Goal: Find specific page/section: Find specific page/section

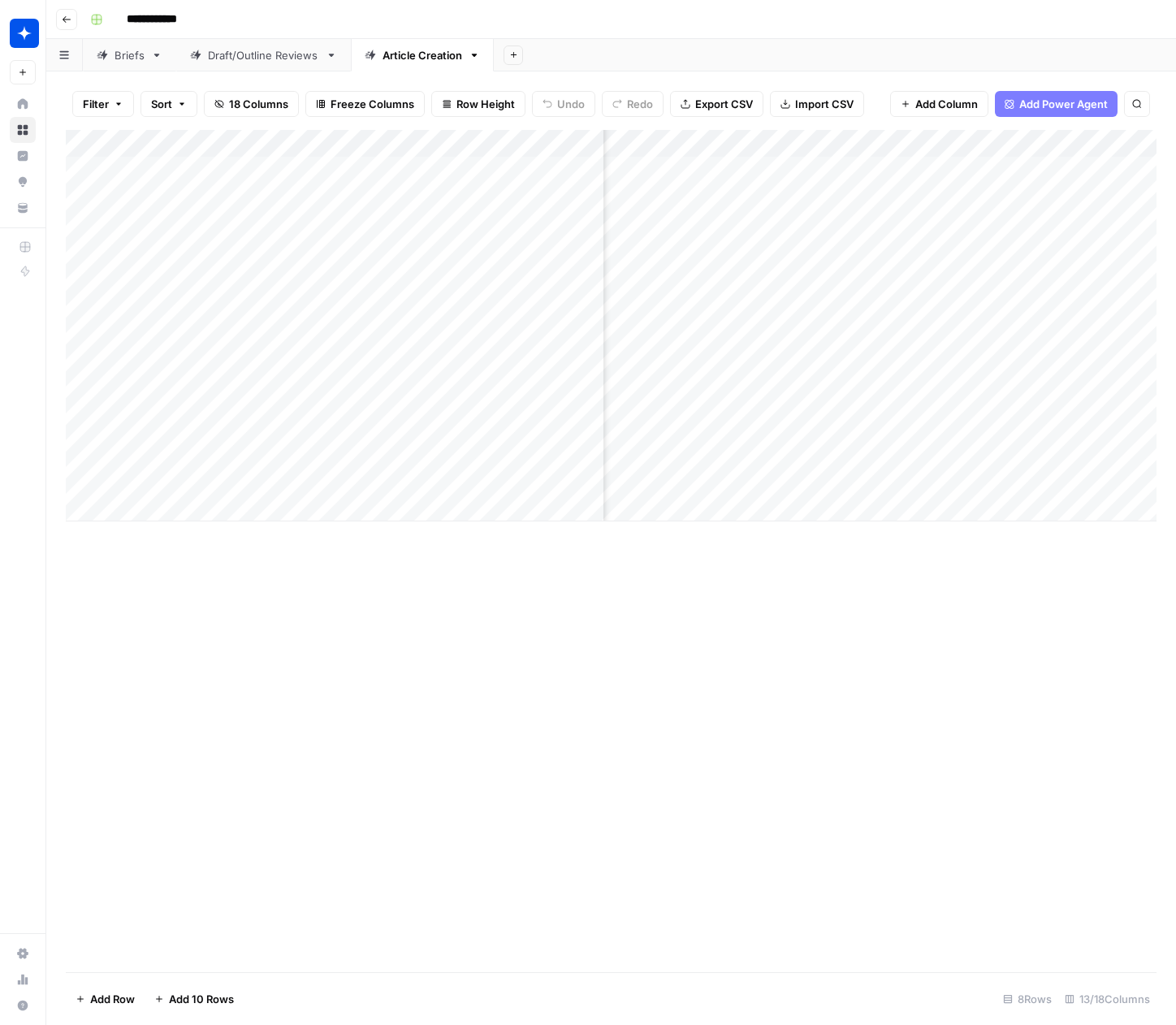
scroll to position [0, 987]
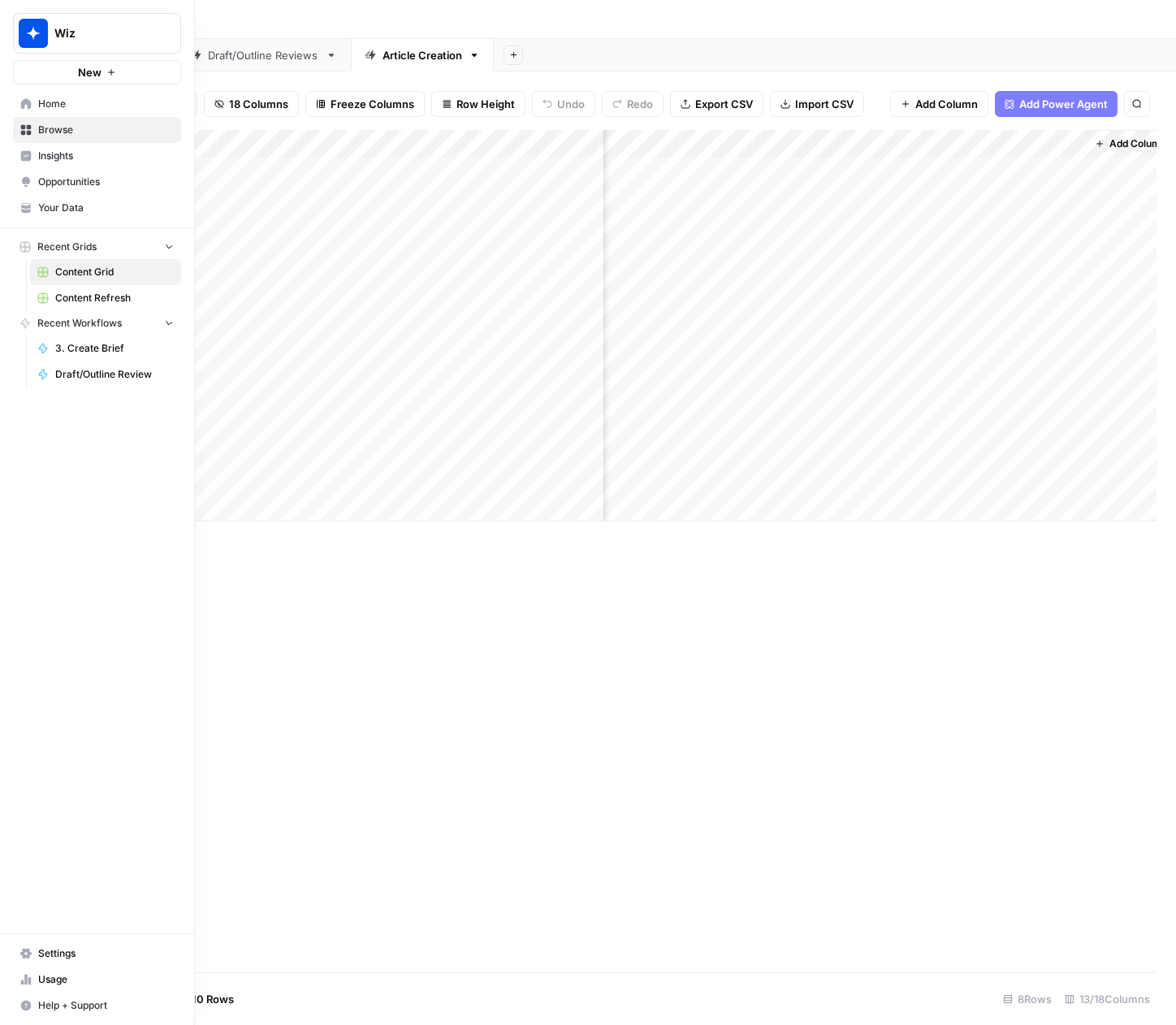
click at [26, 105] on icon at bounding box center [26, 104] width 11 height 11
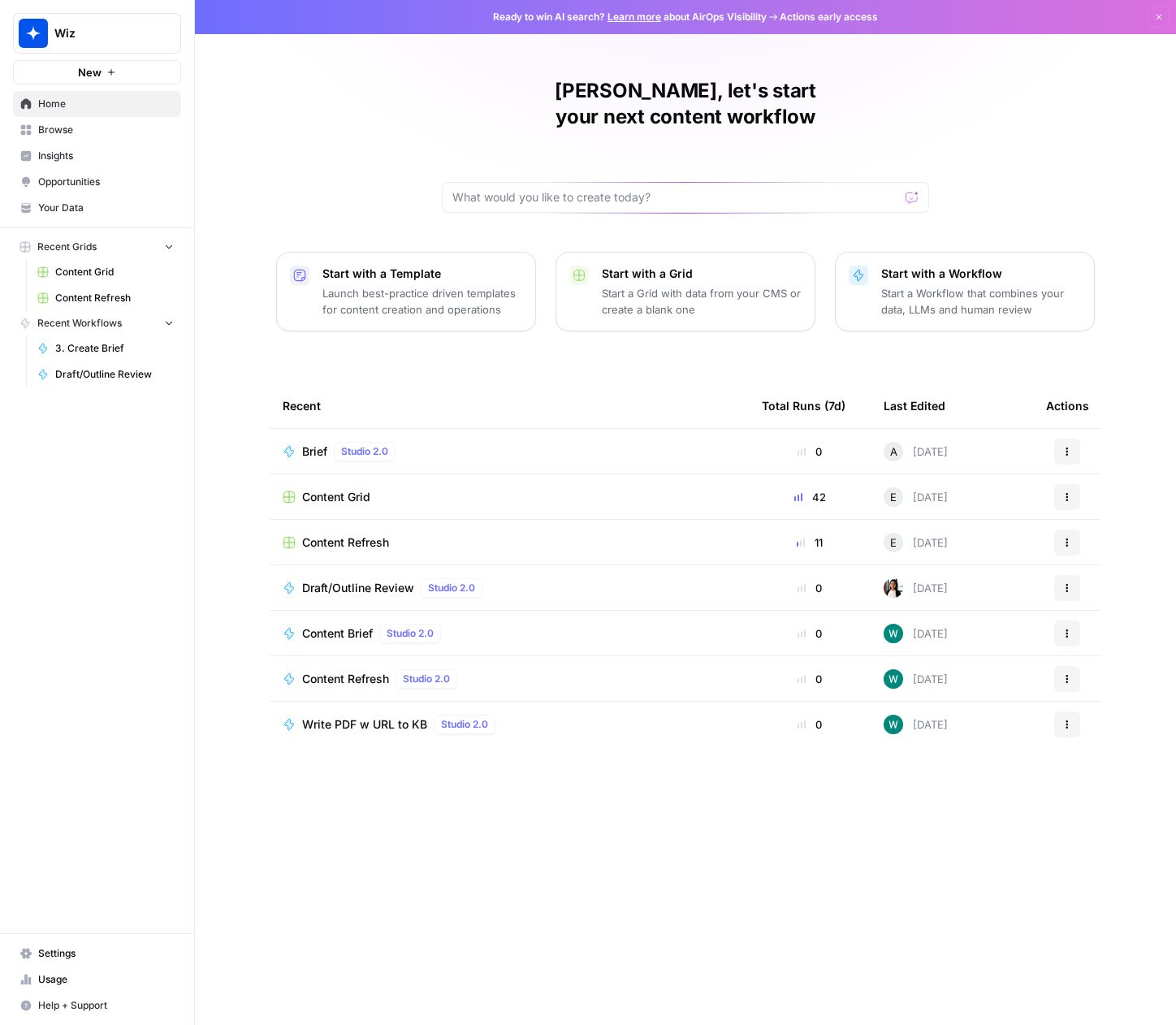
click at [61, 209] on span "Your Data" at bounding box center [106, 208] width 136 height 15
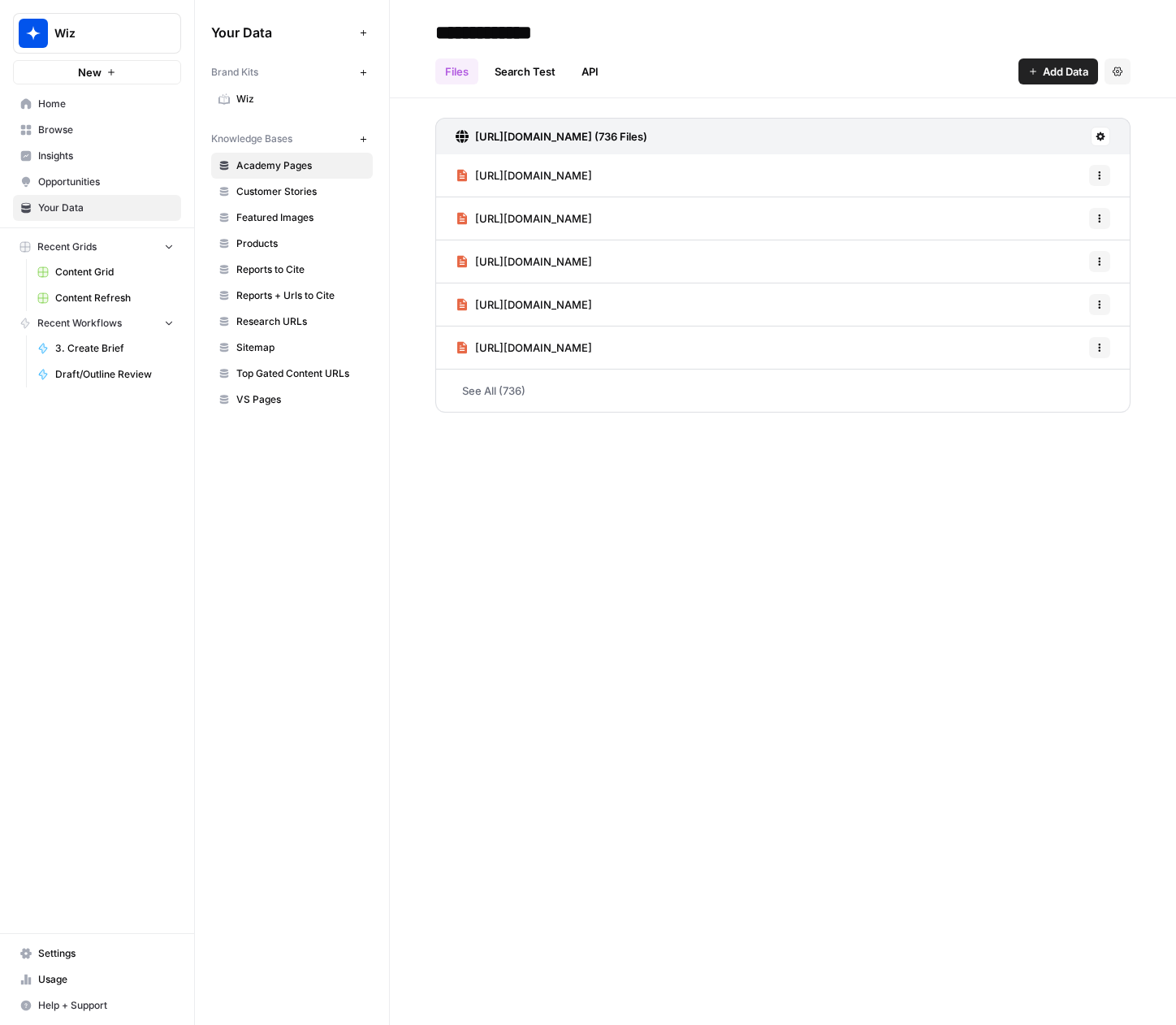
click at [252, 98] on span "Wiz" at bounding box center [302, 99] width 129 height 15
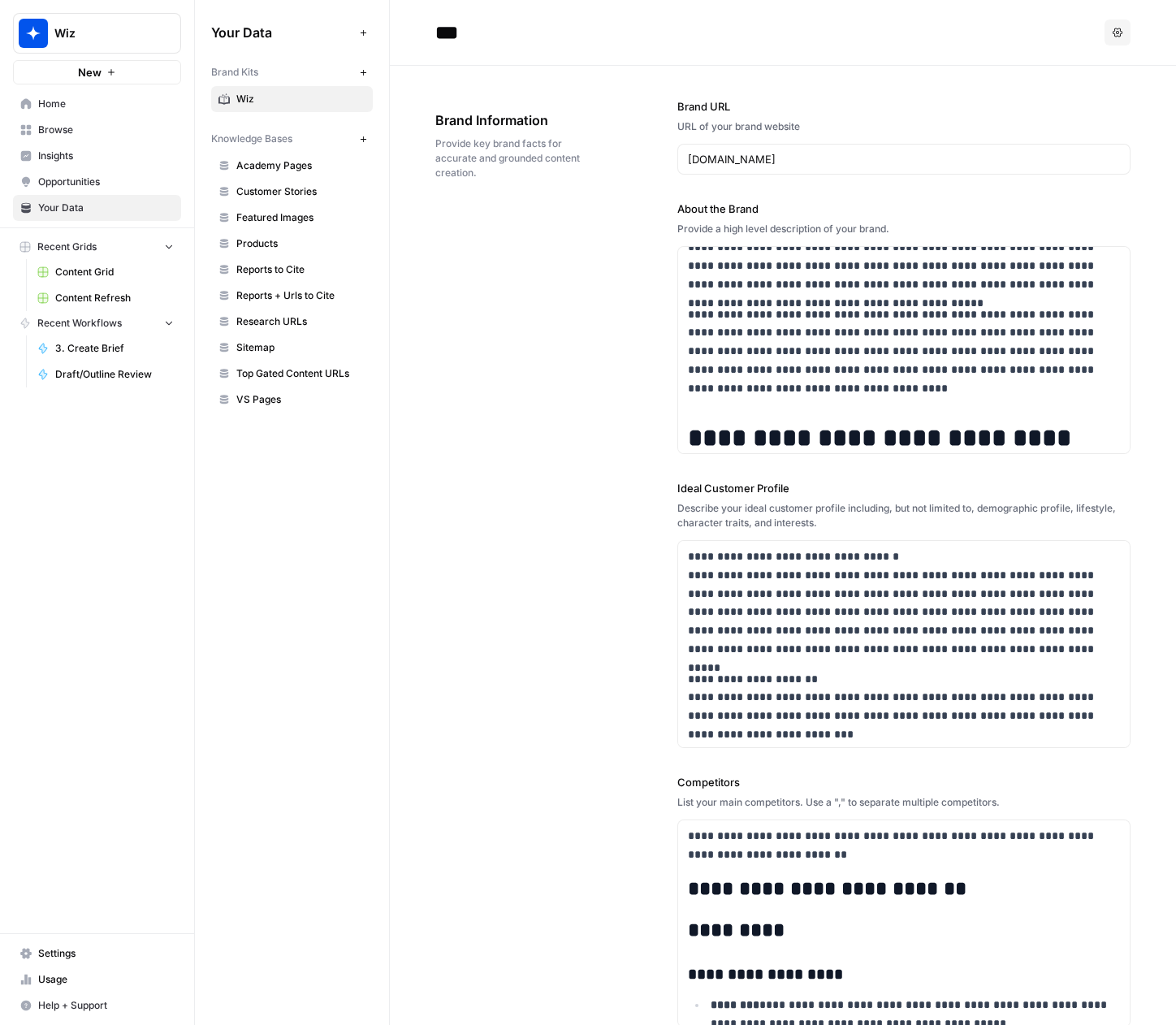
scroll to position [153, 0]
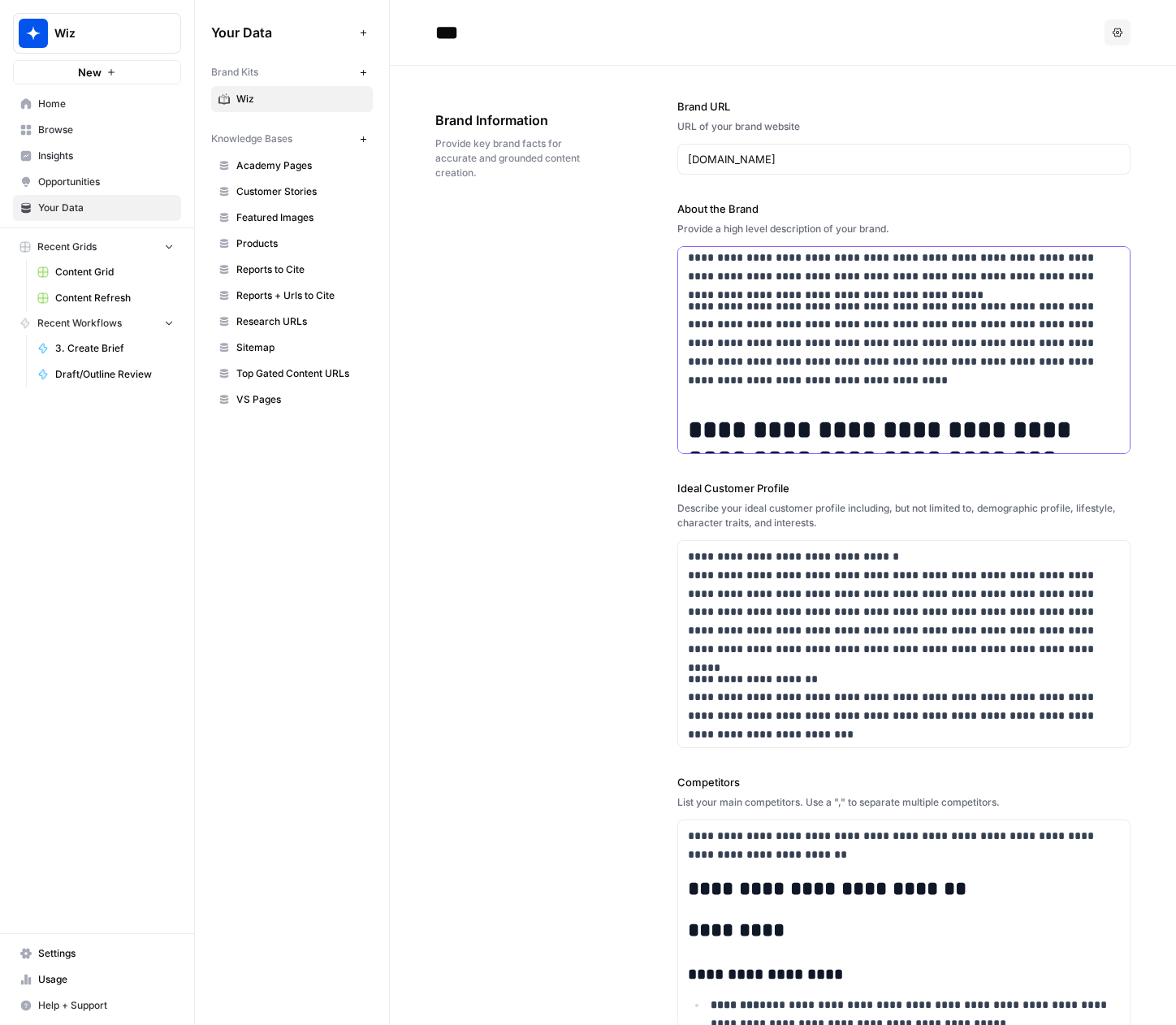
click at [905, 368] on p "**********" at bounding box center [904, 343] width 432 height 93
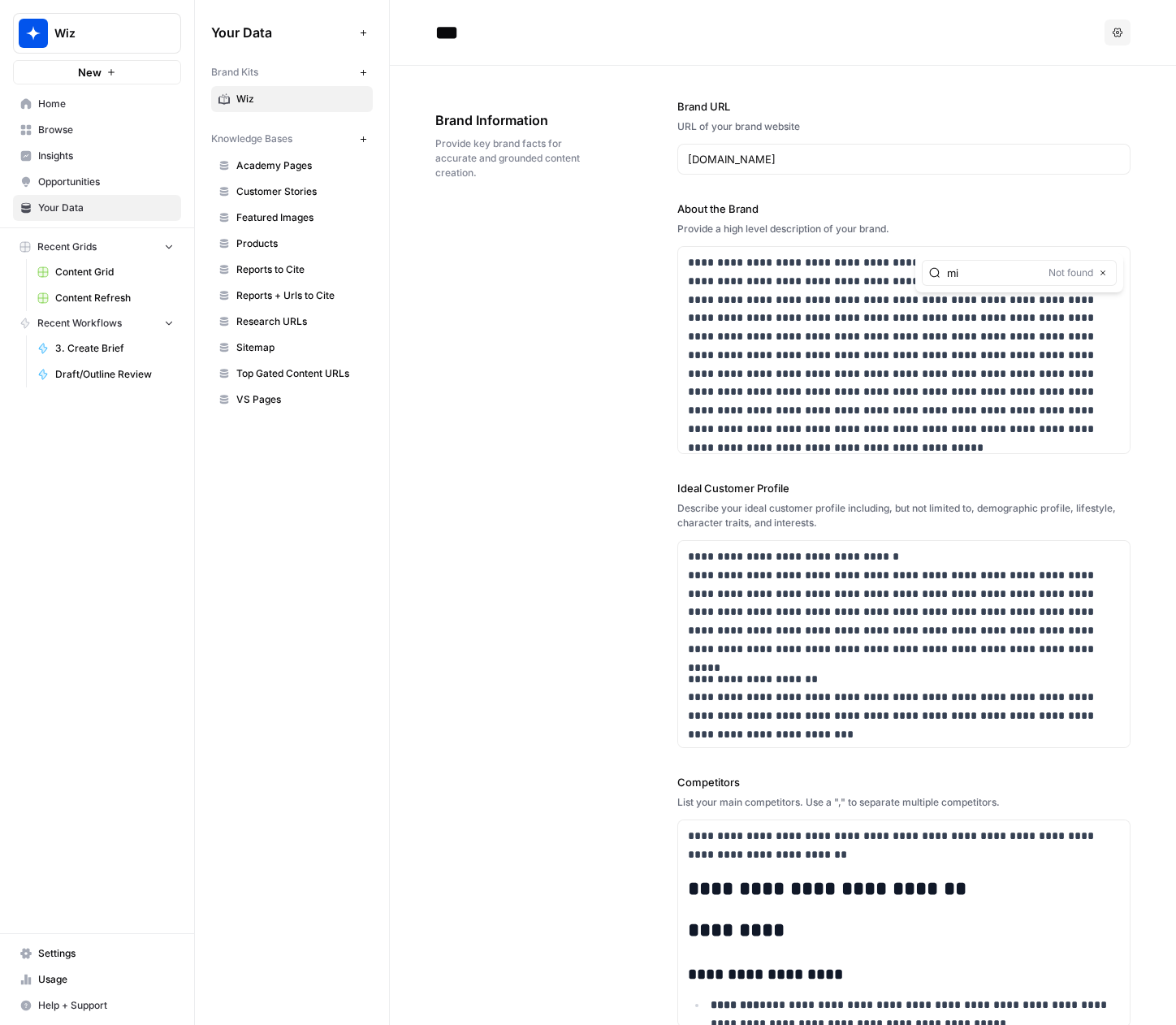
type input "m"
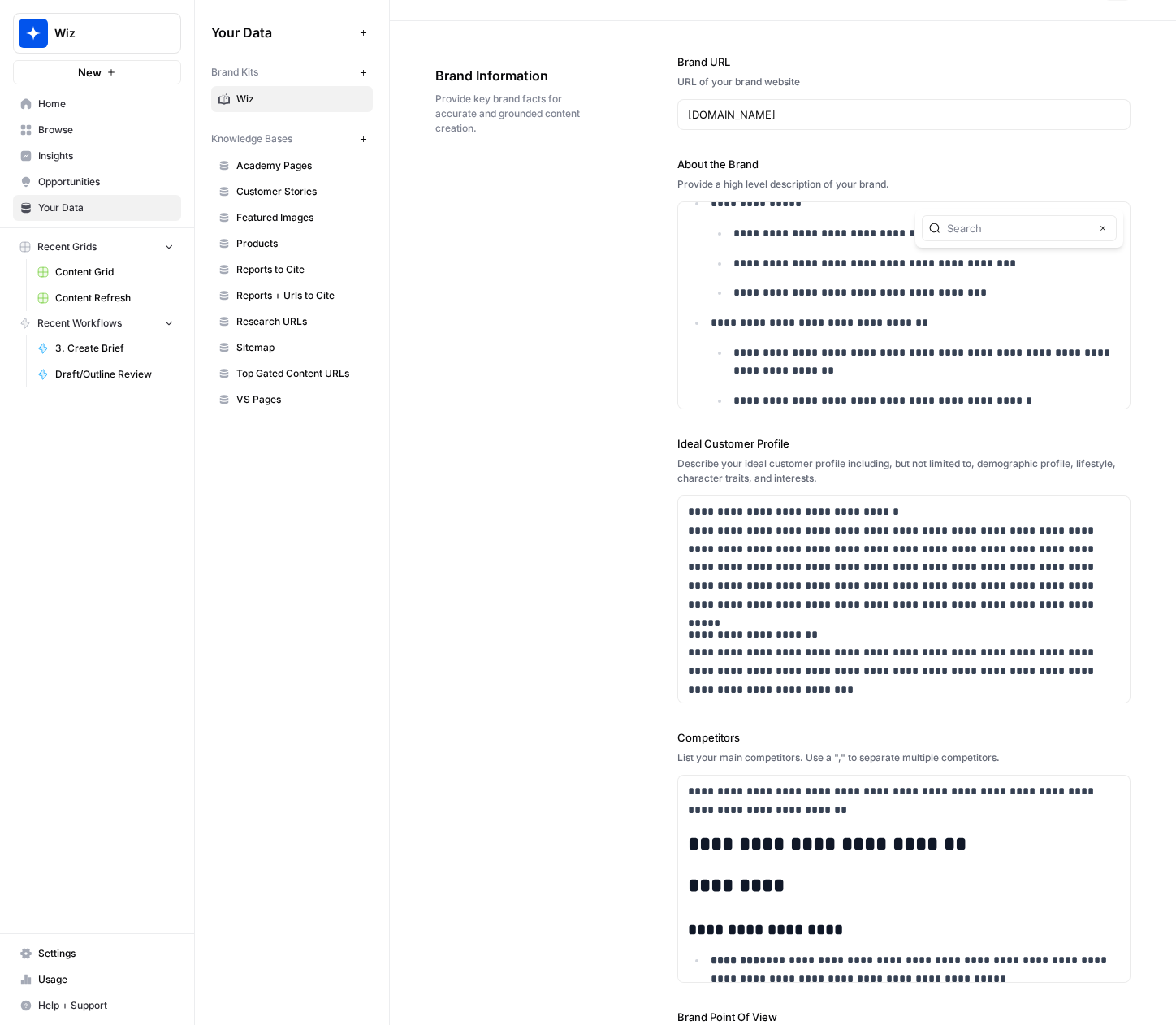
scroll to position [22, 0]
